Goal: Information Seeking & Learning: Learn about a topic

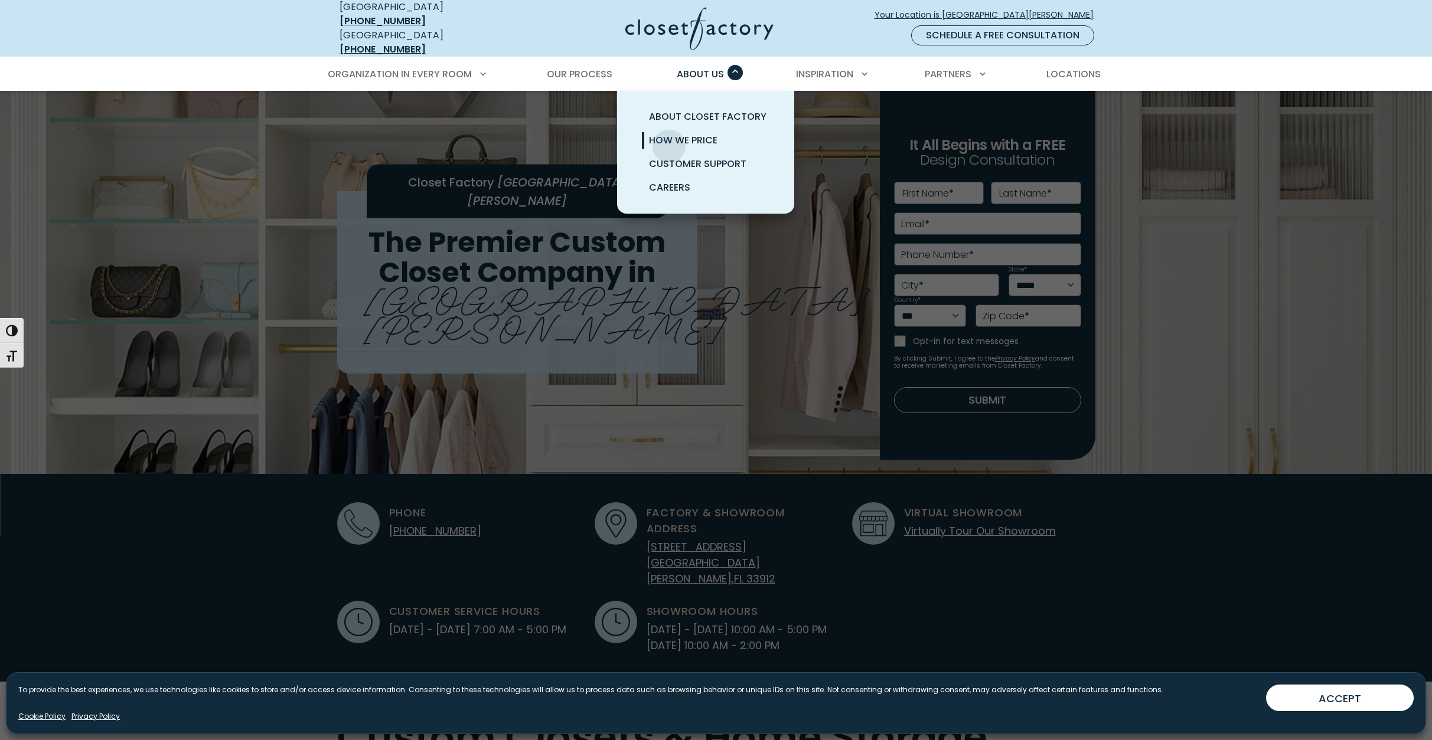
click at [668, 137] on span "How We Price" at bounding box center [683, 140] width 68 height 14
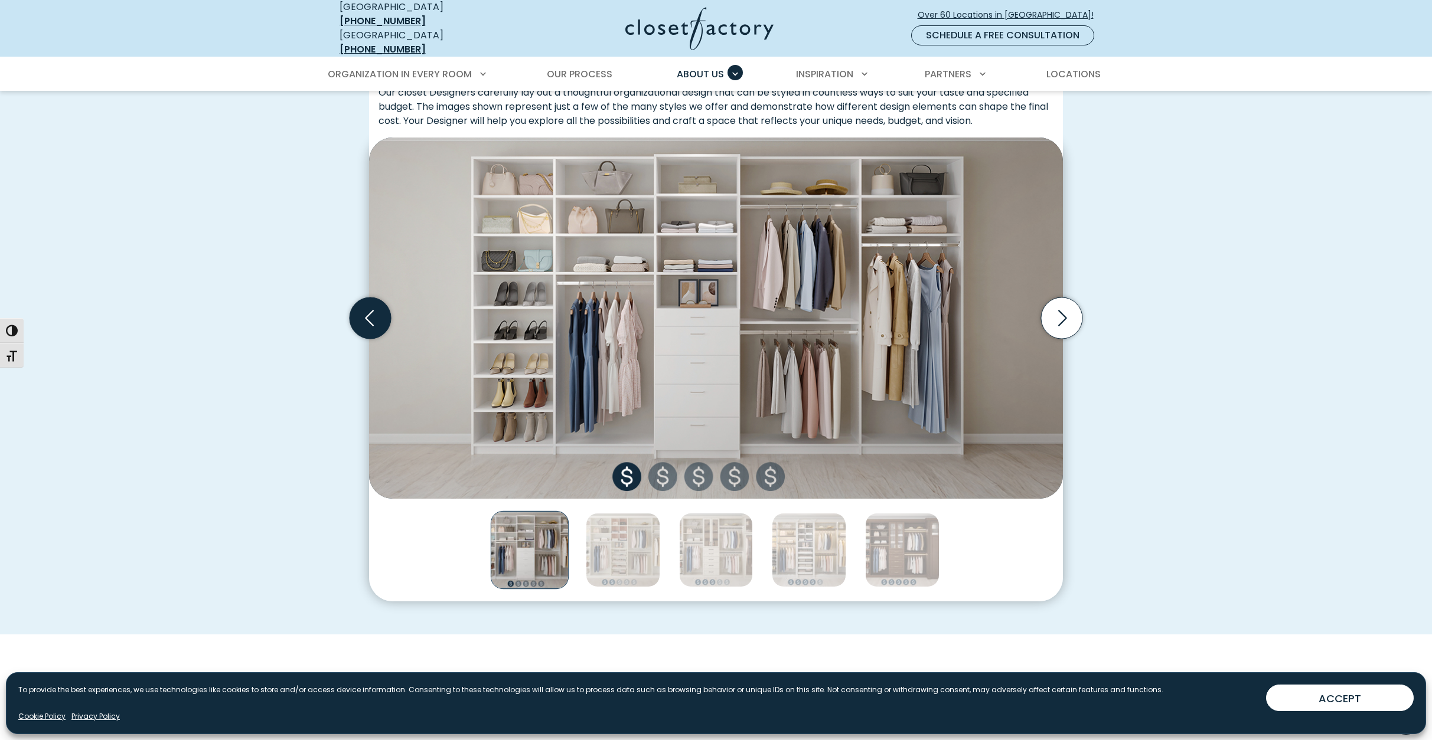
scroll to position [354, 0]
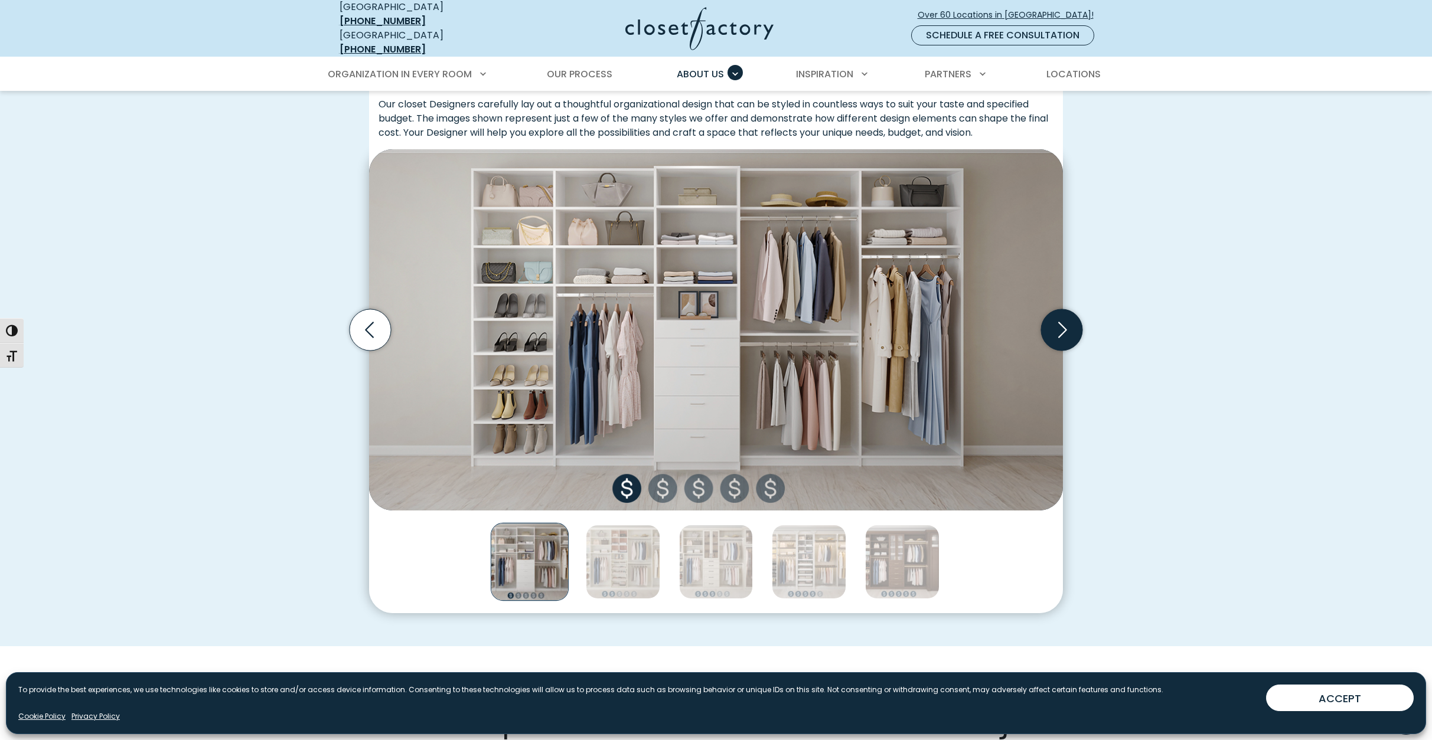
click at [1071, 318] on icon "Next slide" at bounding box center [1061, 329] width 41 height 41
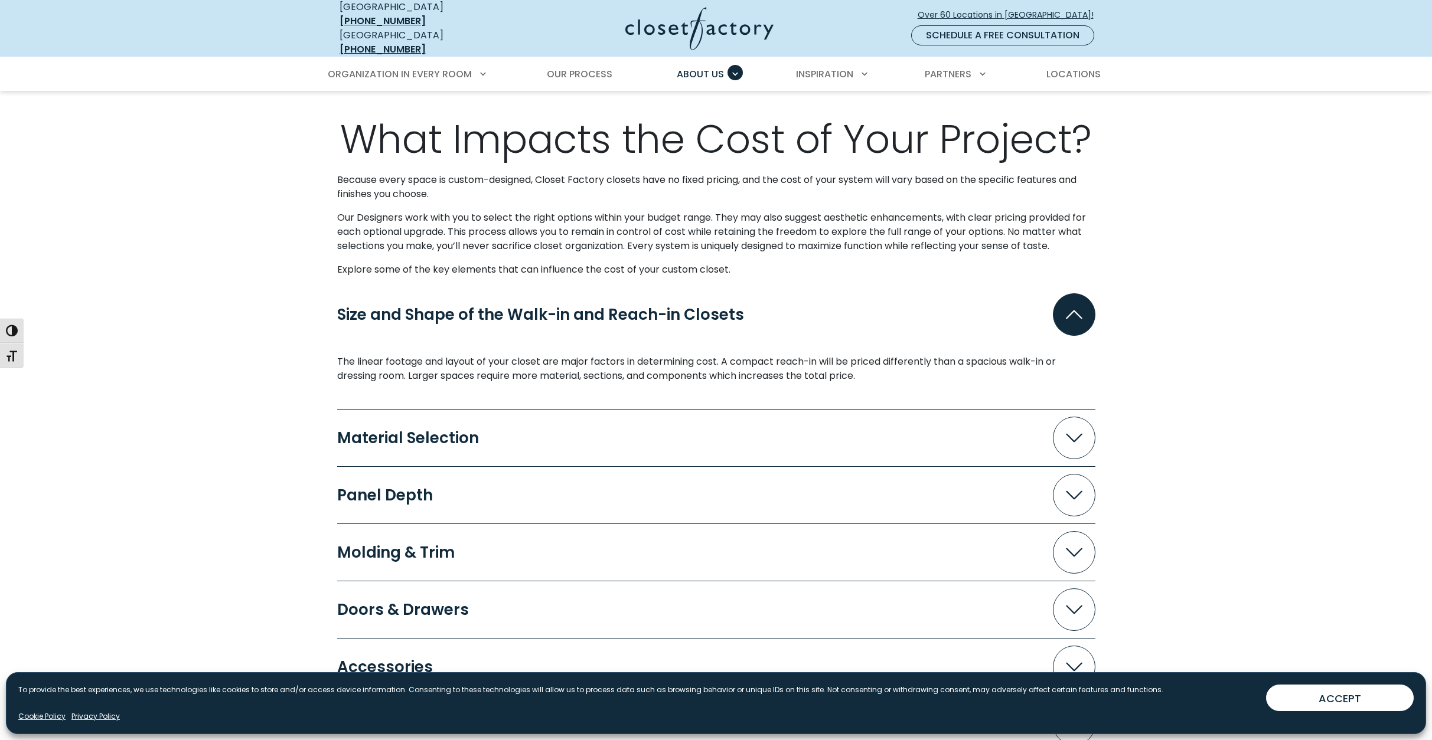
scroll to position [1004, 0]
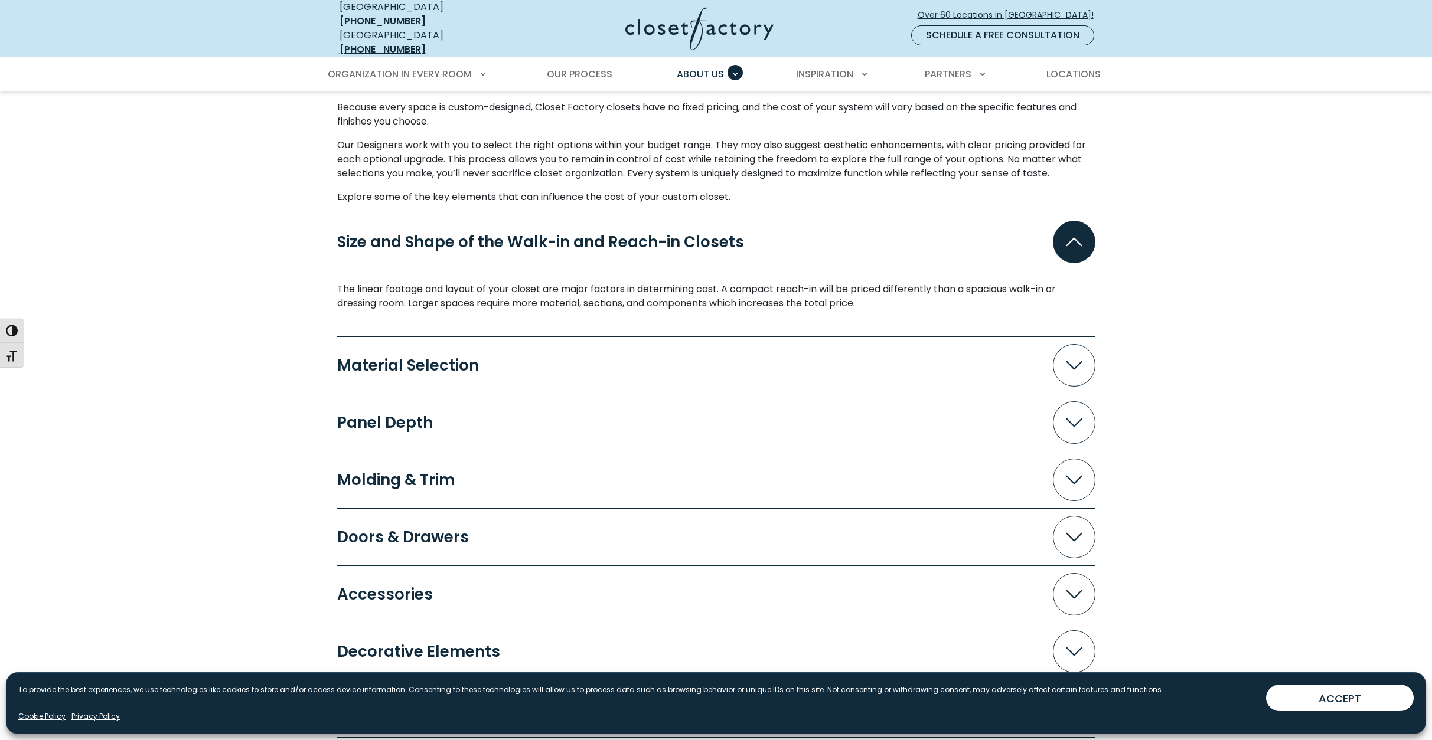
click at [386, 363] on div "Material Selection" at bounding box center [412, 365] width 151 height 15
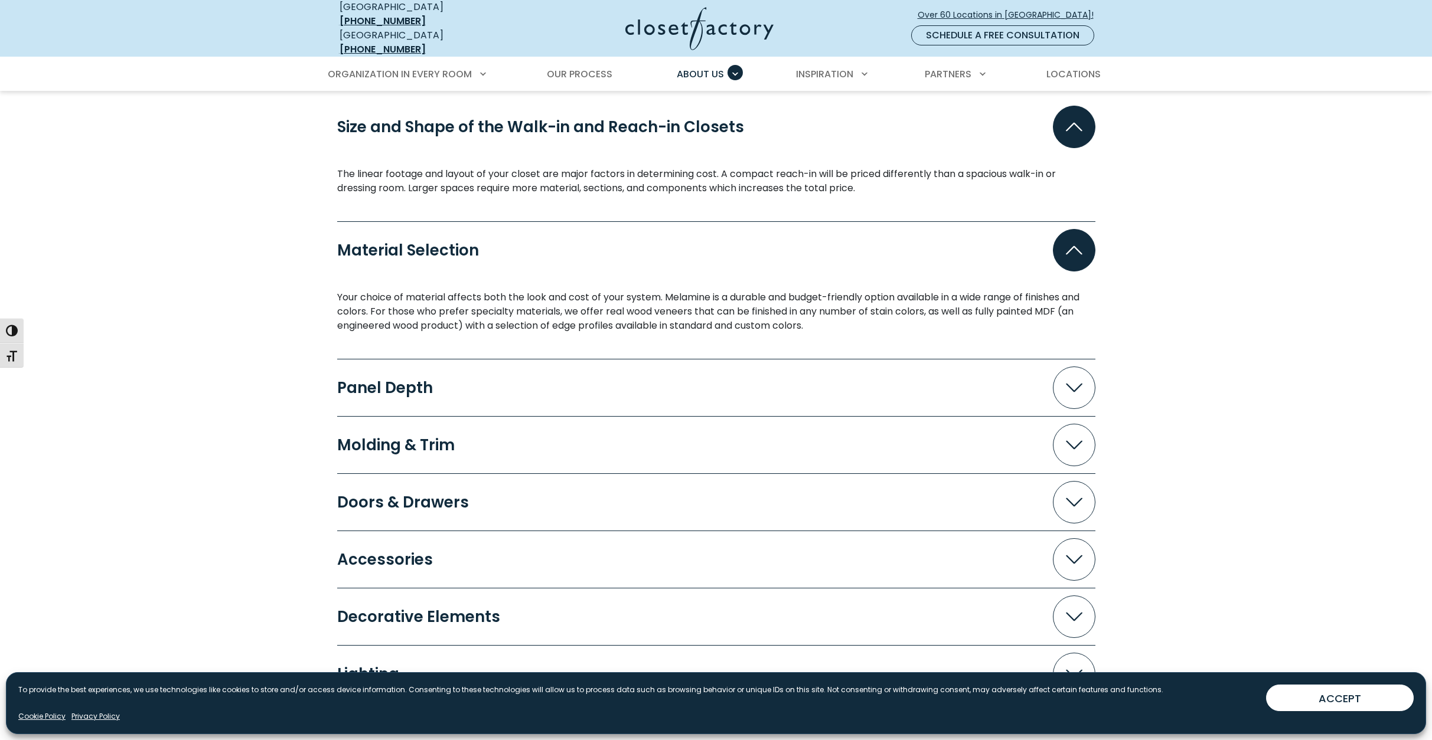
scroll to position [1122, 0]
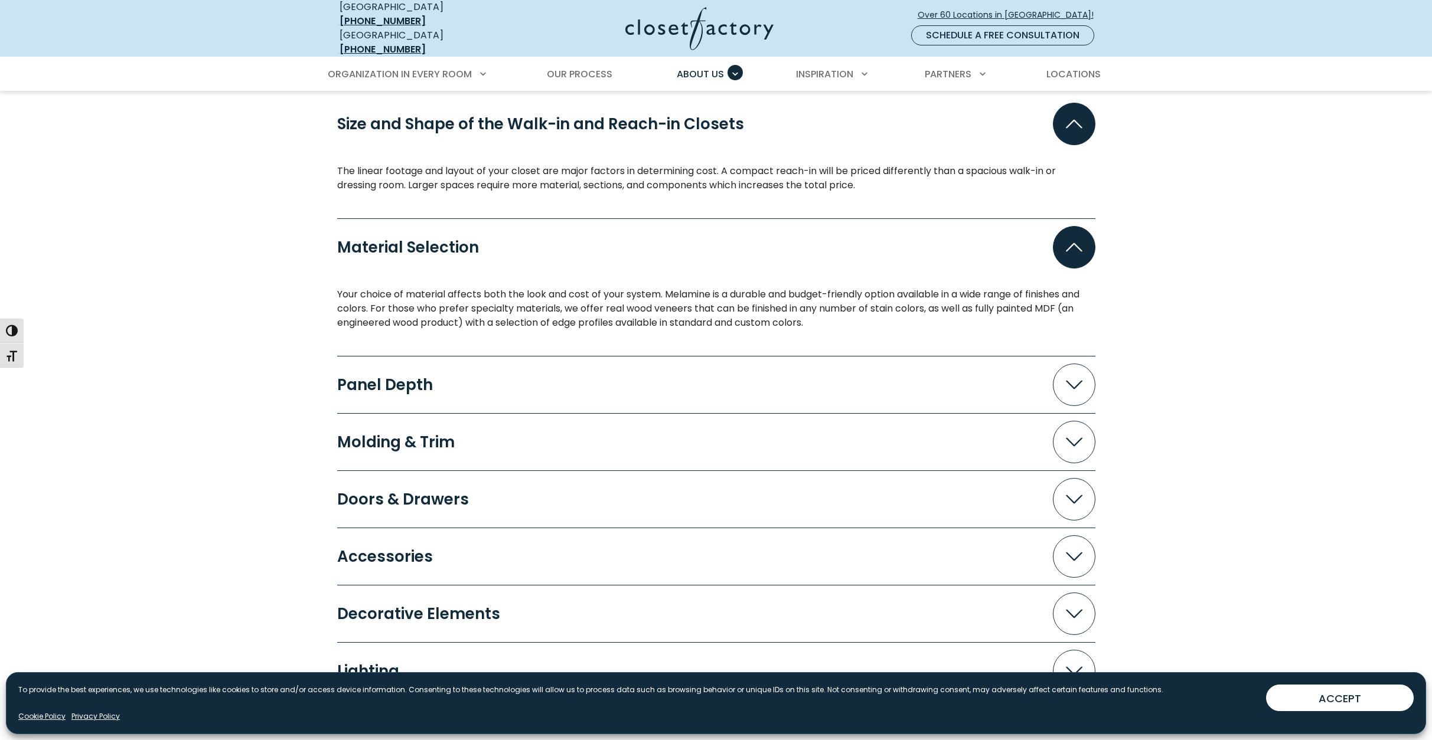
click at [345, 382] on div "Panel Depth" at bounding box center [389, 384] width 105 height 15
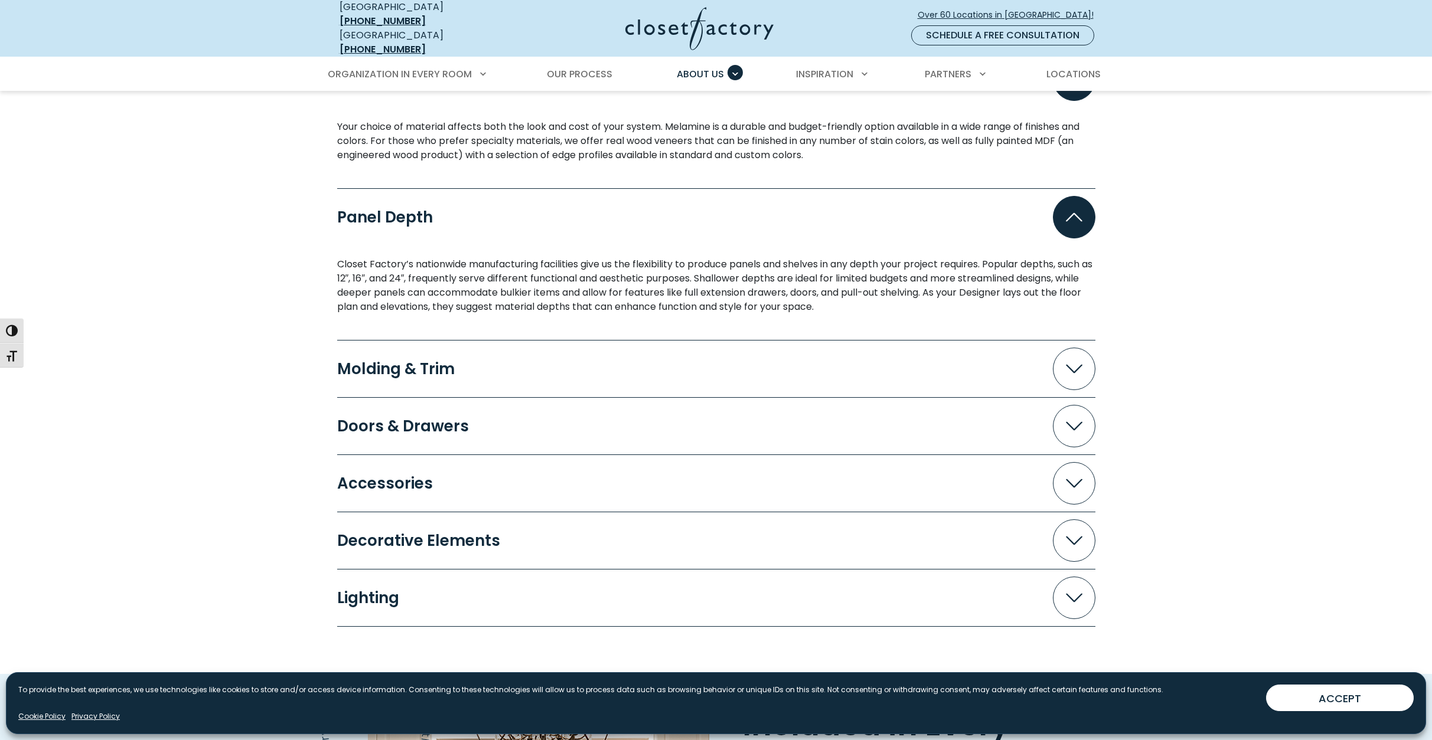
scroll to position [1417, 0]
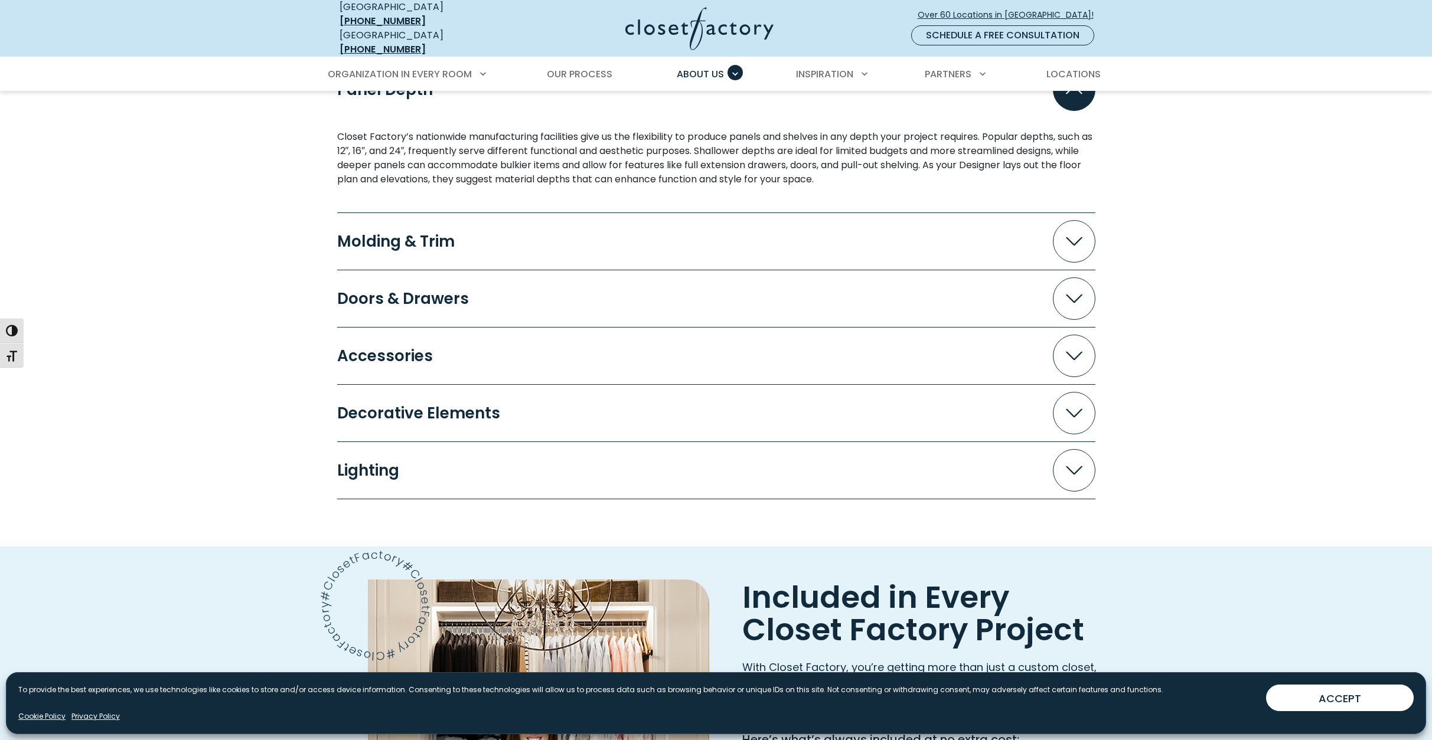
click at [343, 292] on div "Doors & Drawers" at bounding box center [407, 298] width 141 height 15
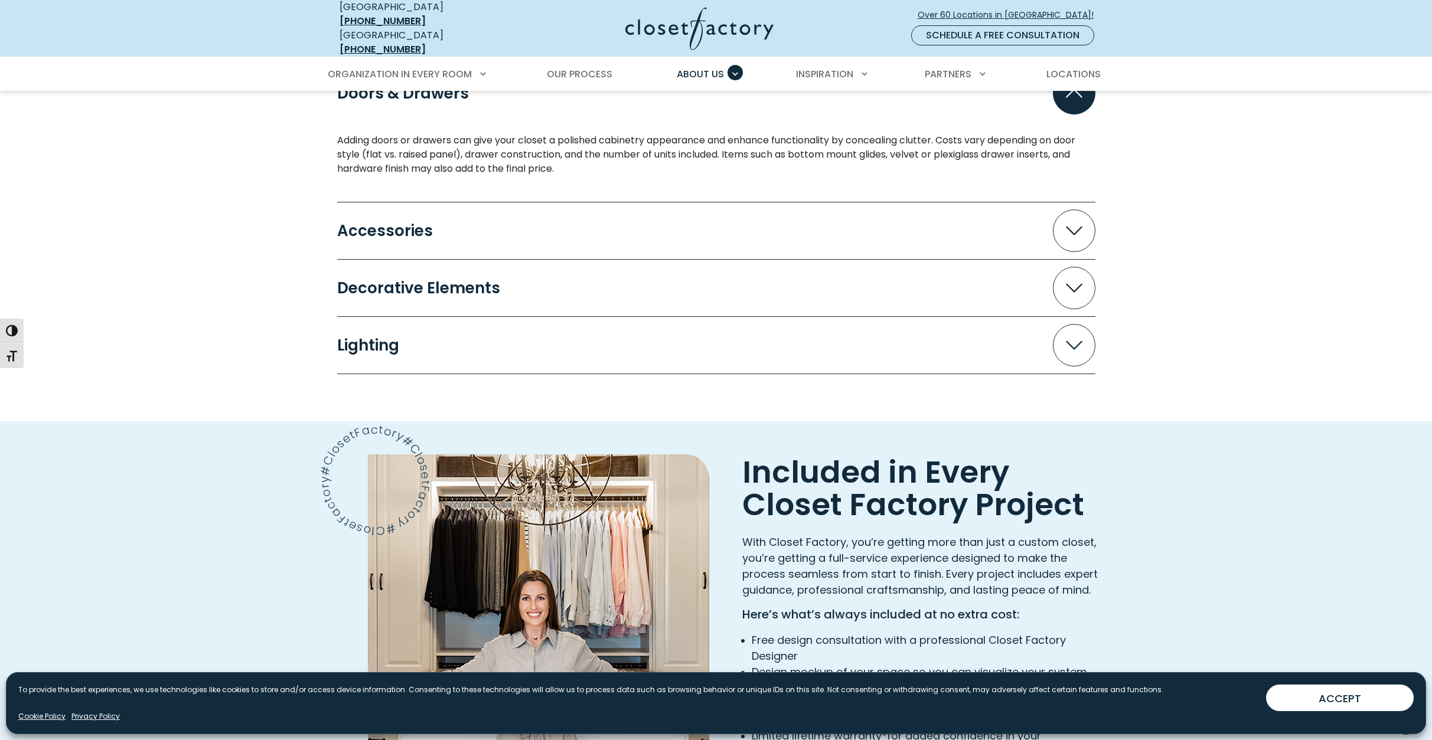
scroll to position [1476, 0]
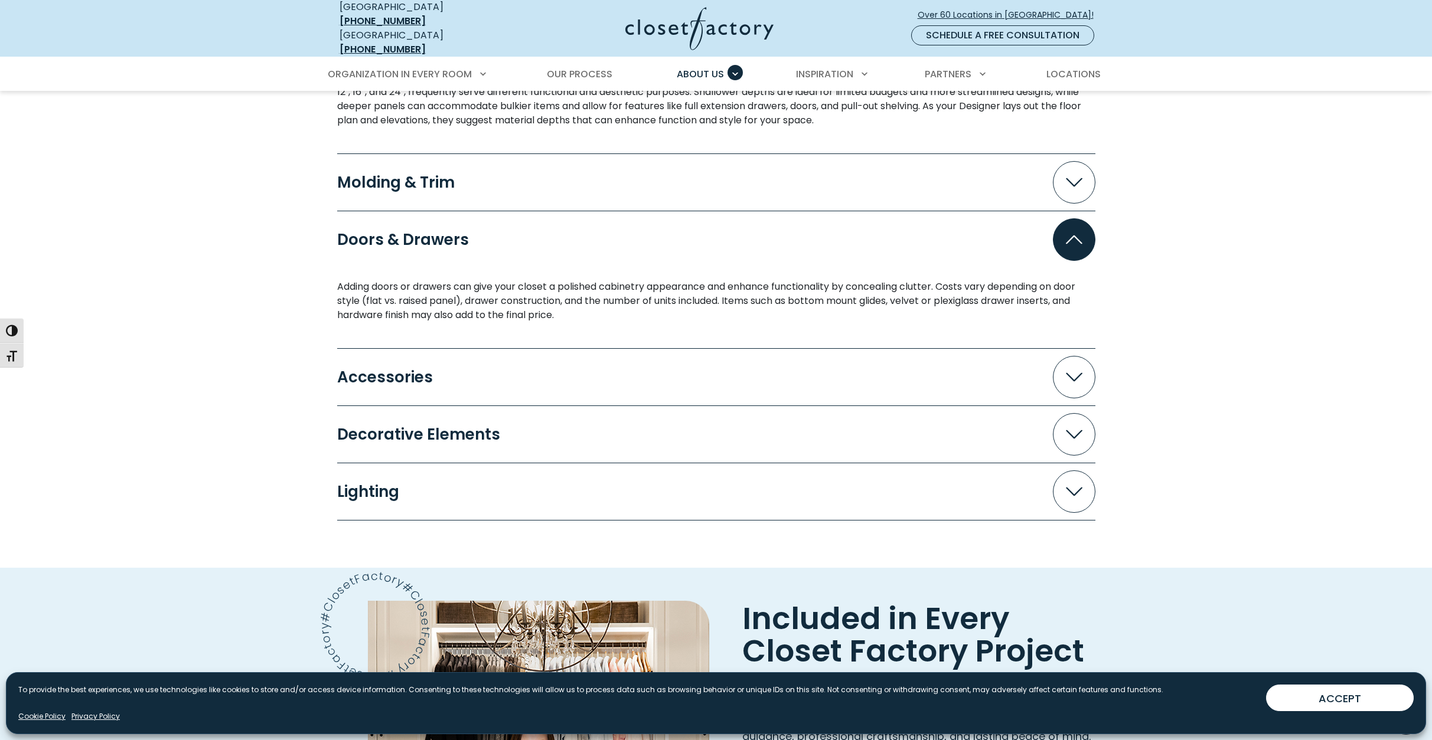
click at [367, 370] on div "Accessories" at bounding box center [389, 377] width 105 height 15
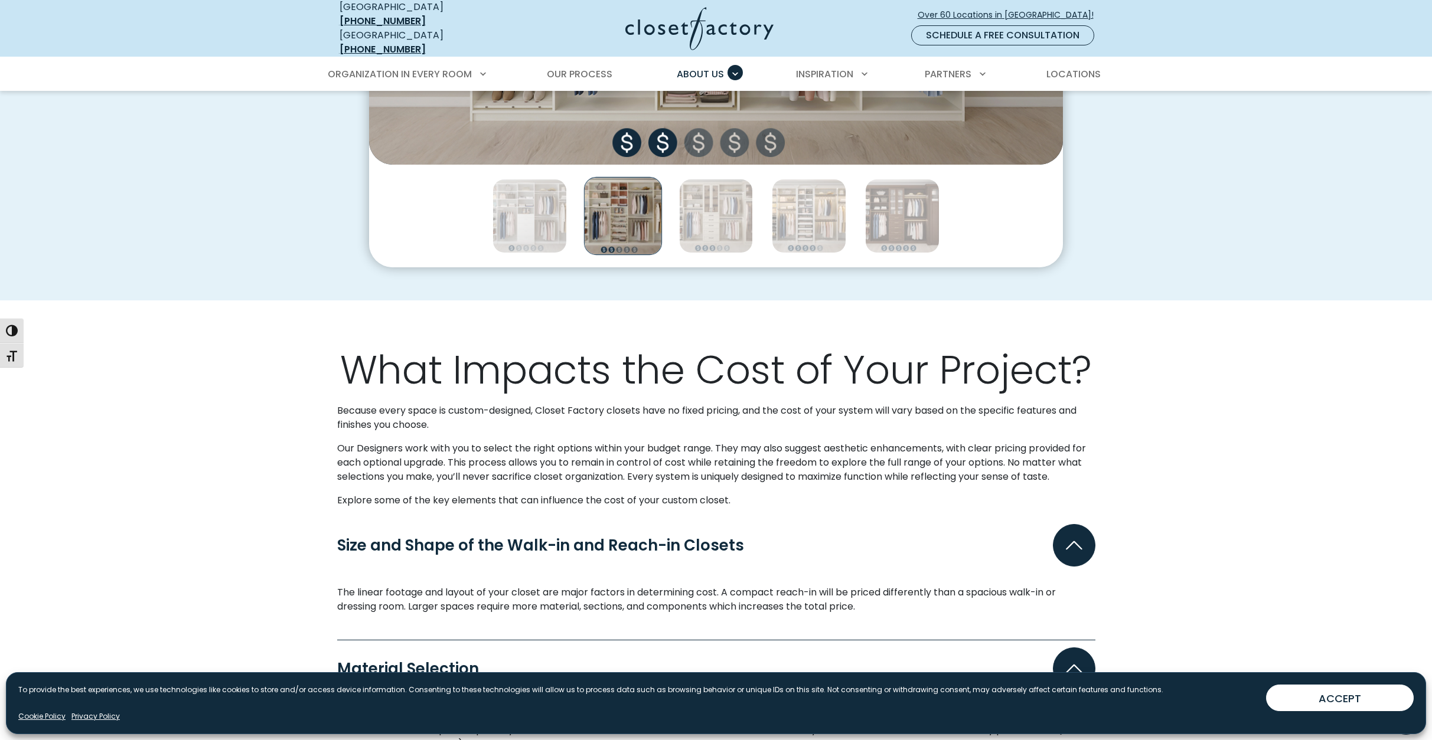
scroll to position [590, 0]
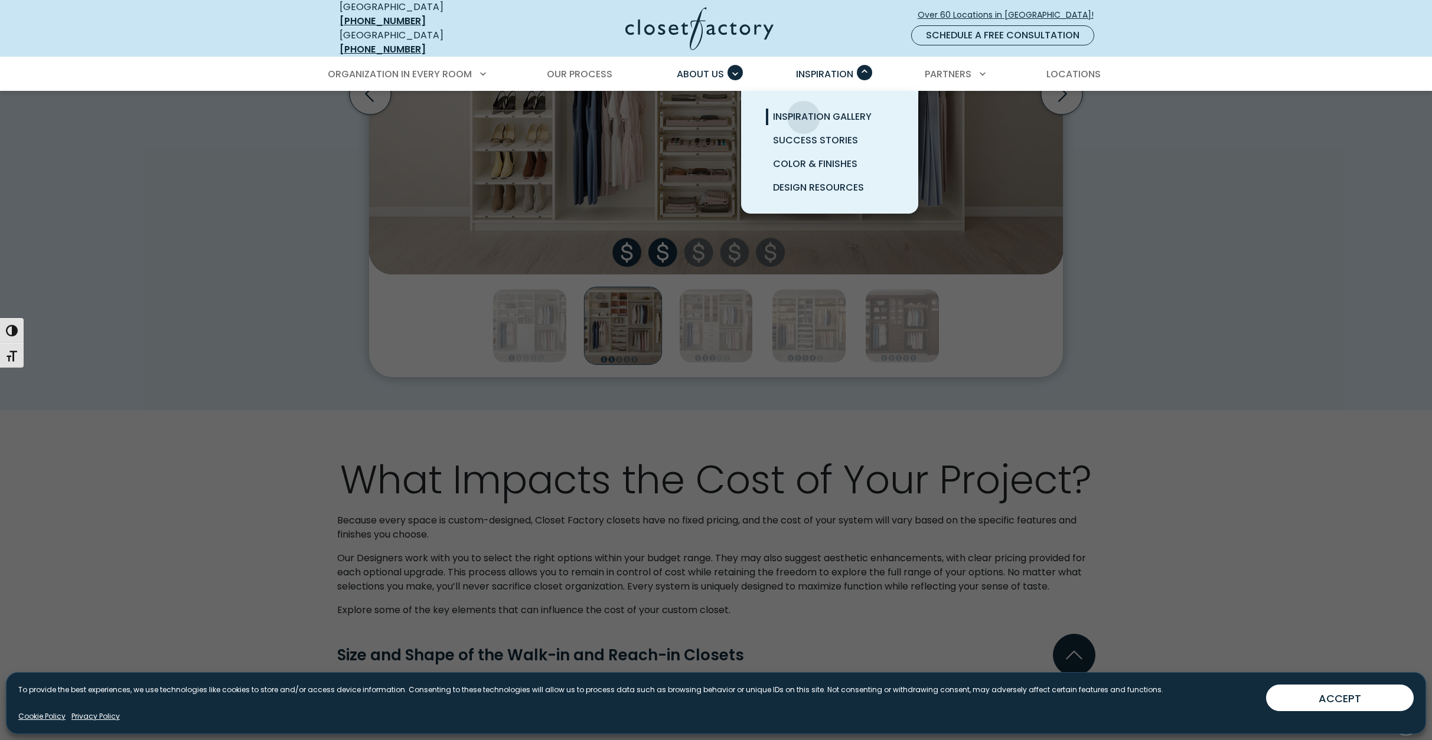
click at [804, 110] on span "Inspiration Gallery" at bounding box center [822, 117] width 99 height 14
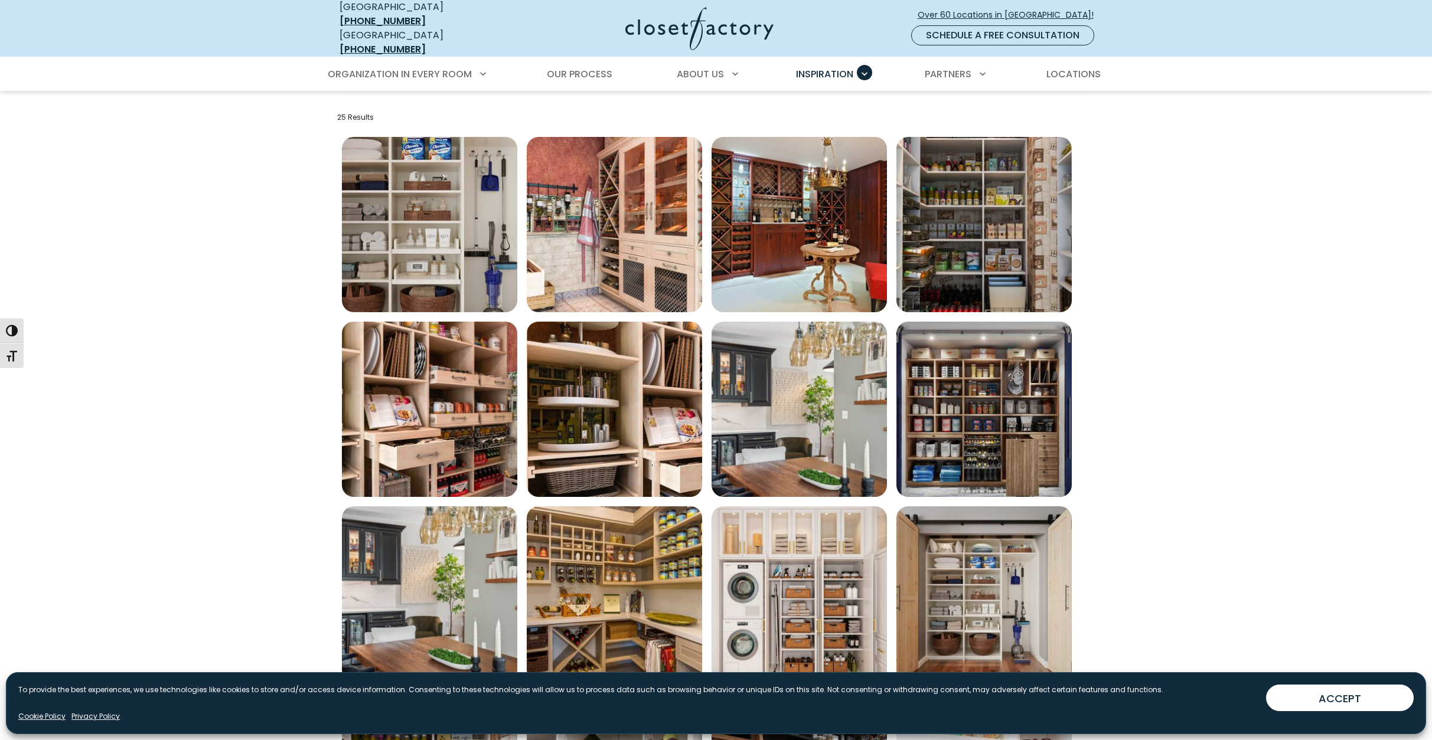
scroll to position [413, 0]
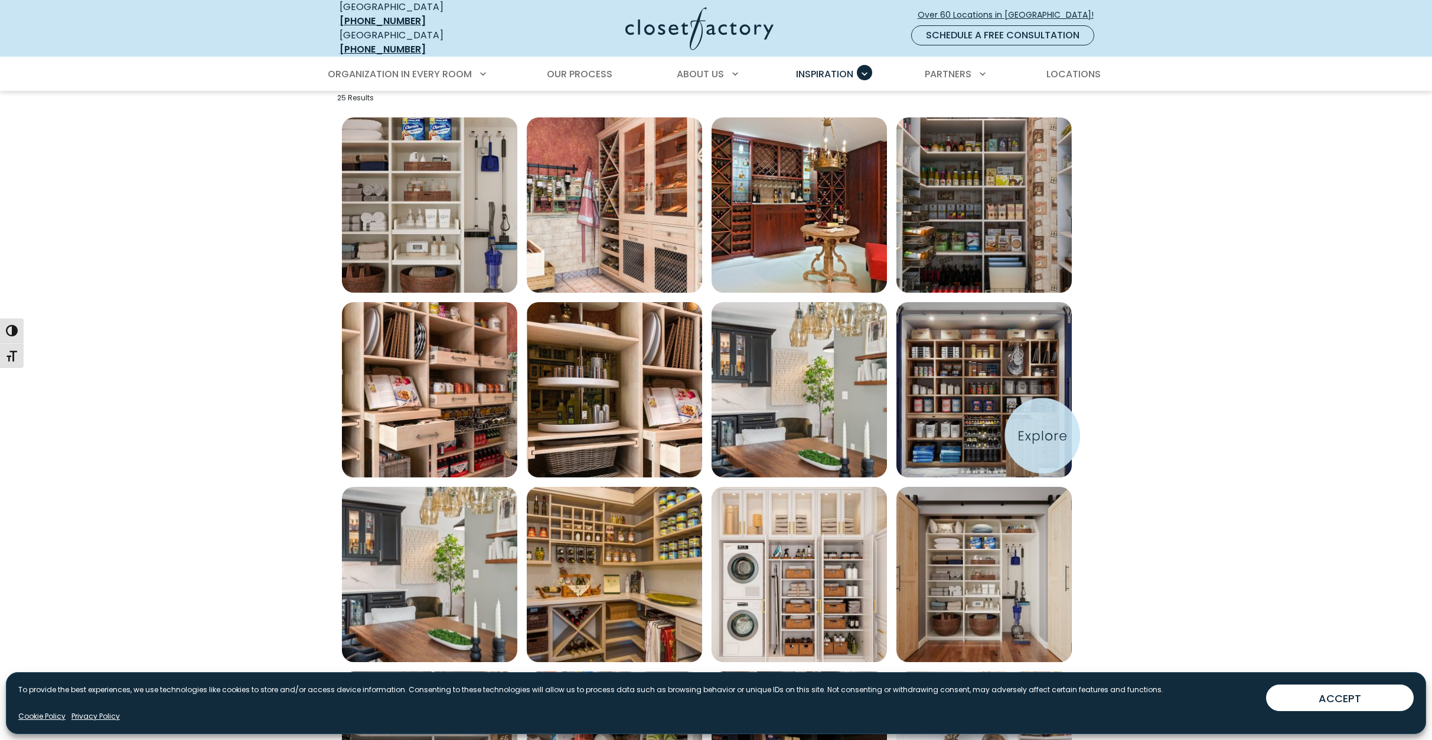
click at [1049, 435] on img "Open inspiration gallery to preview enlarged image" at bounding box center [983, 389] width 175 height 175
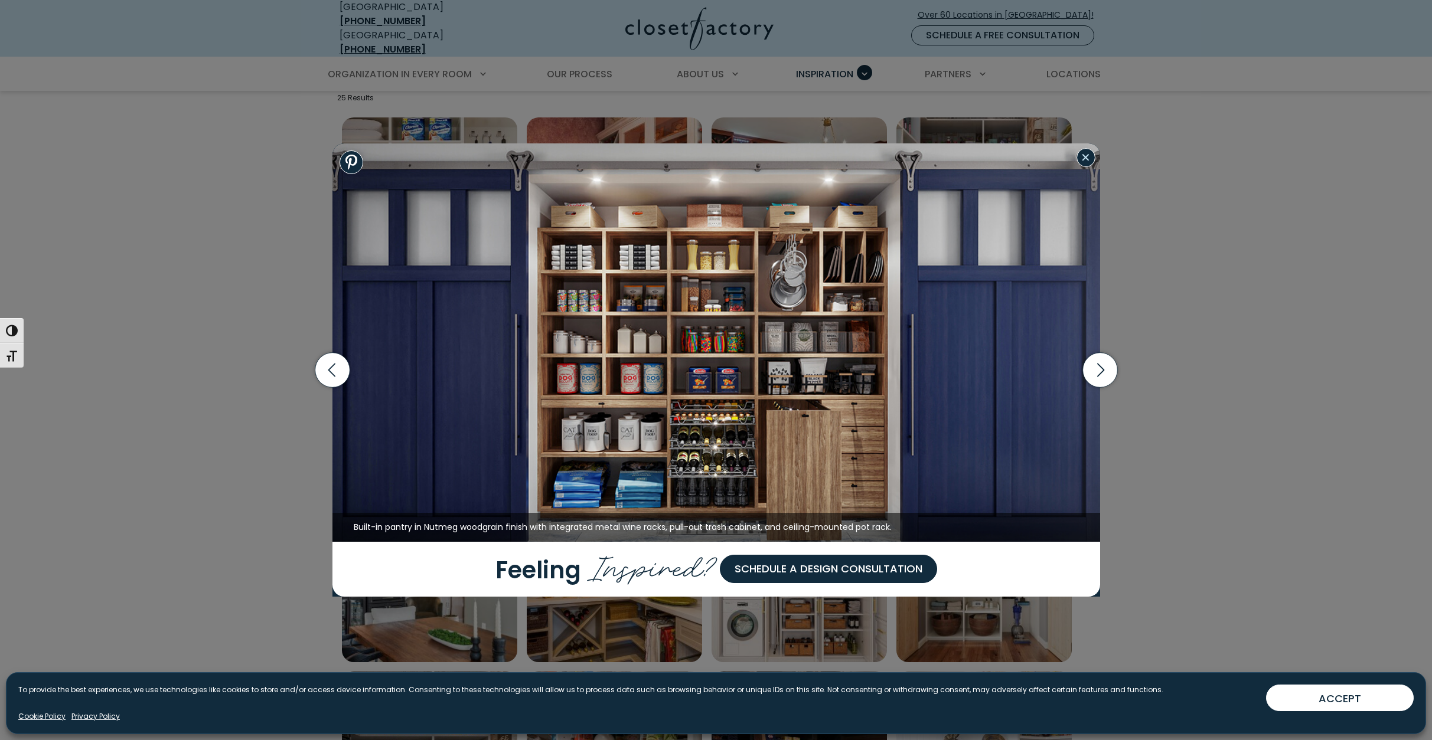
click at [1084, 158] on button "Close modal" at bounding box center [1085, 157] width 19 height 19
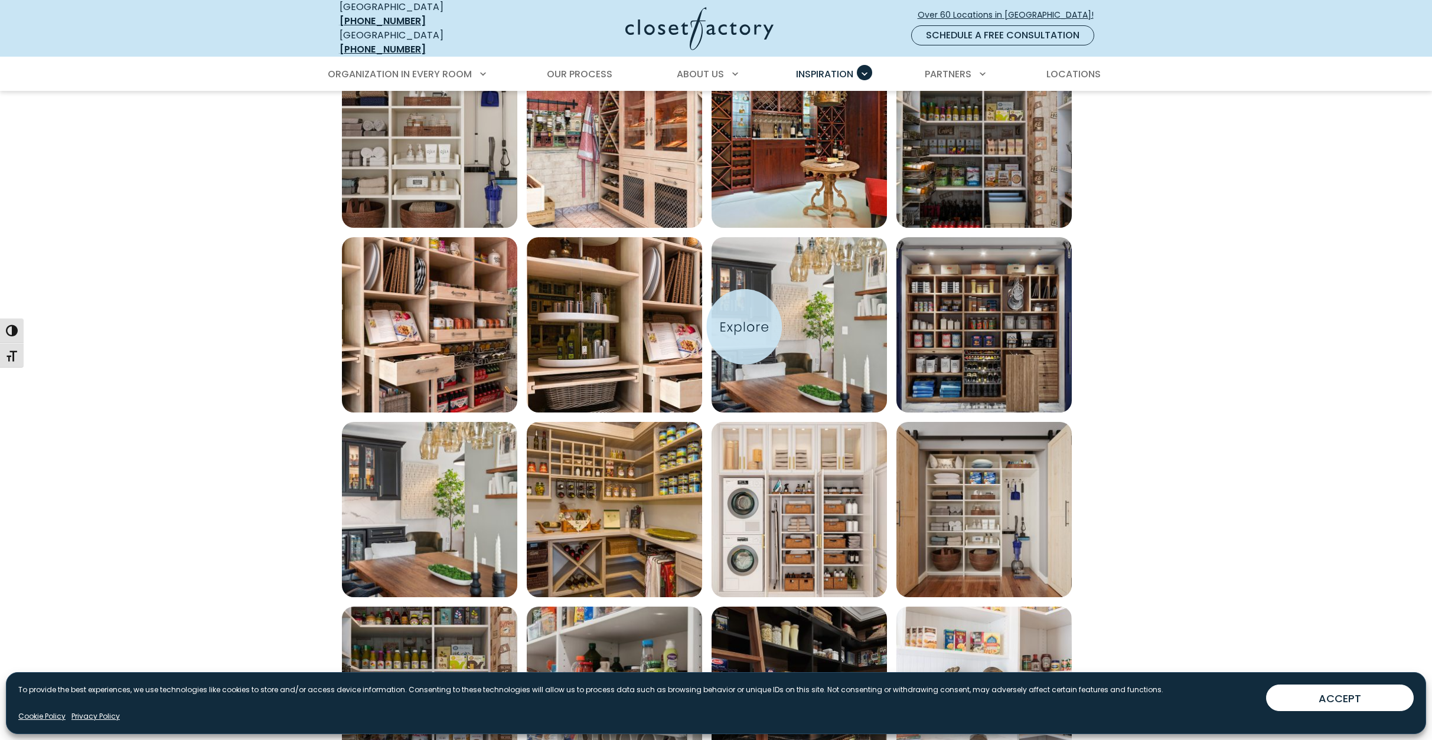
scroll to position [708, 0]
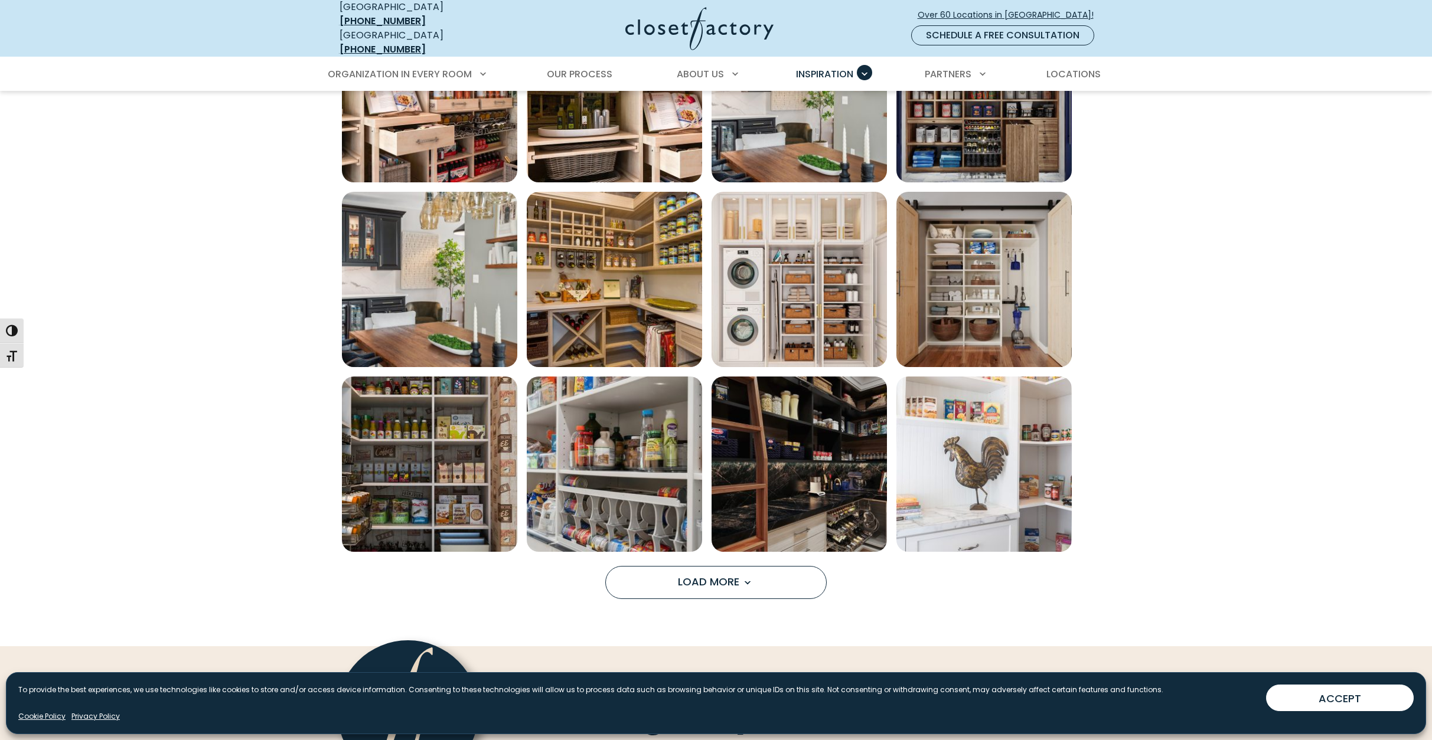
click at [701, 577] on span "Load More" at bounding box center [716, 581] width 77 height 15
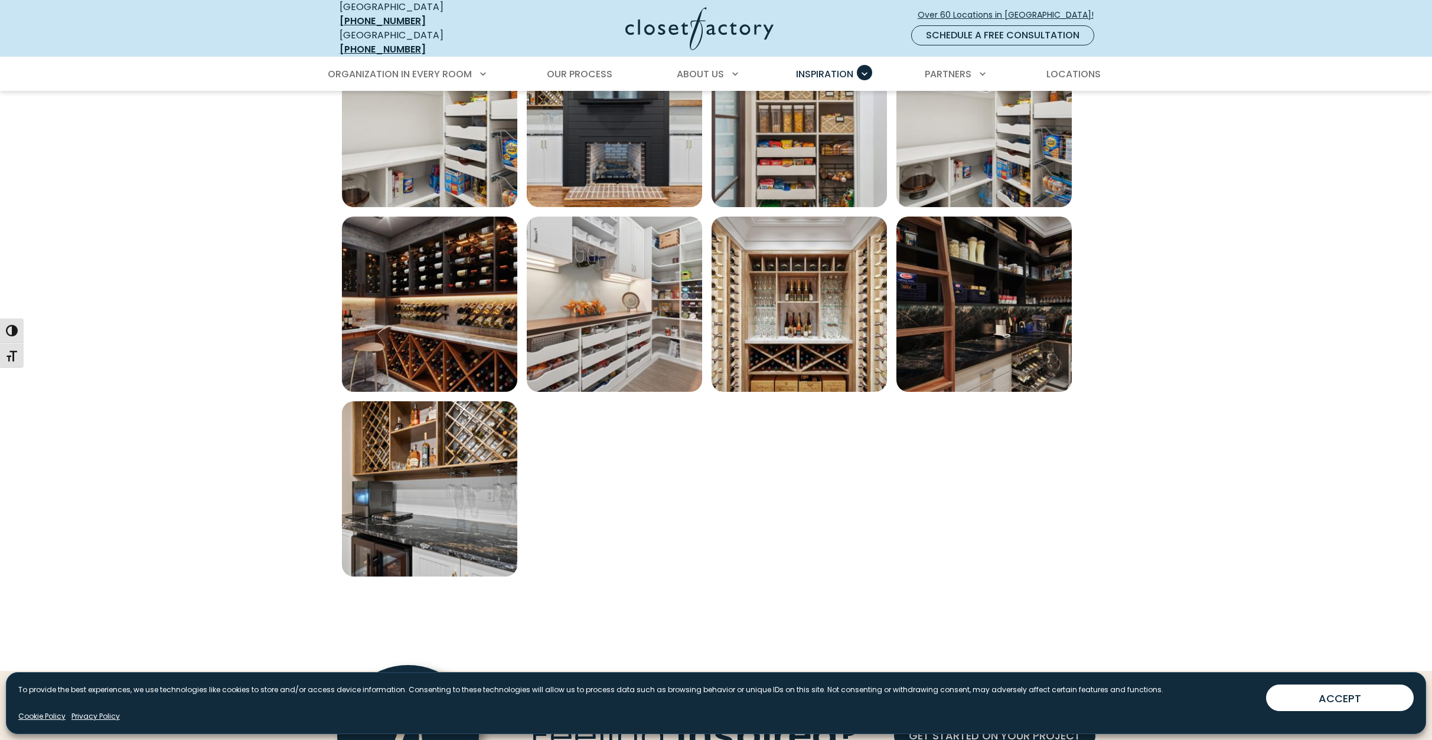
scroll to position [1240, 0]
